Goal: Check status: Check status

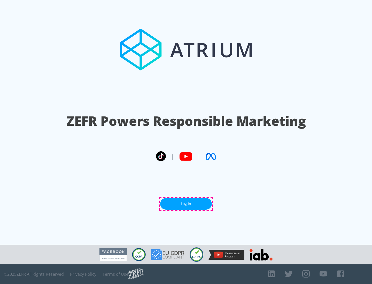
click at [186, 204] on link "Log In" at bounding box center [186, 204] width 52 height 12
